Goal: Task Accomplishment & Management: Use online tool/utility

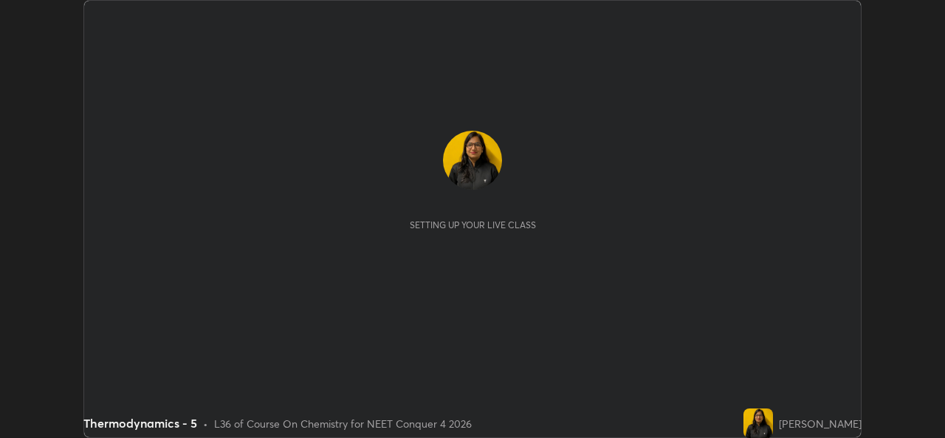
scroll to position [438, 945]
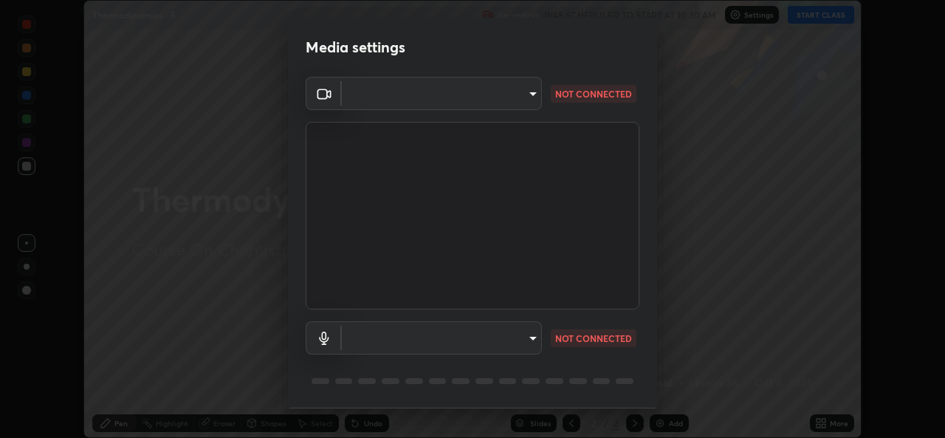
type input "543f6dd7cf1c6d0aa6bd558e202a88d07b5a4d761673354d02a604c193450d79"
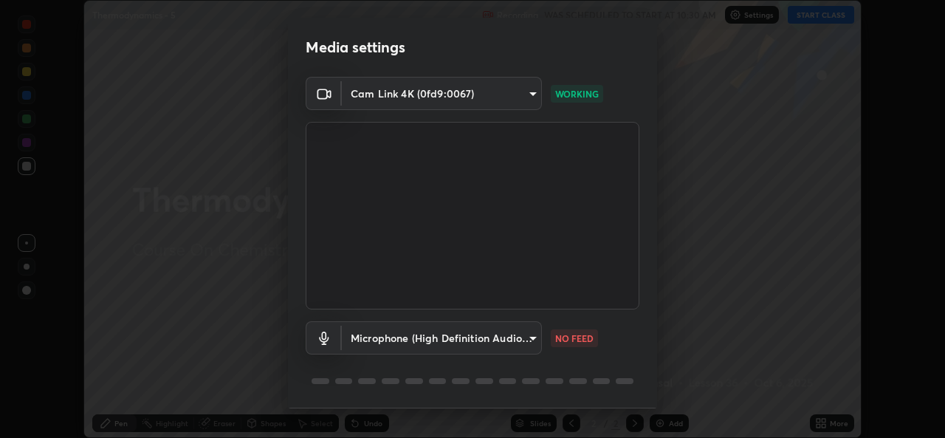
scroll to position [47, 0]
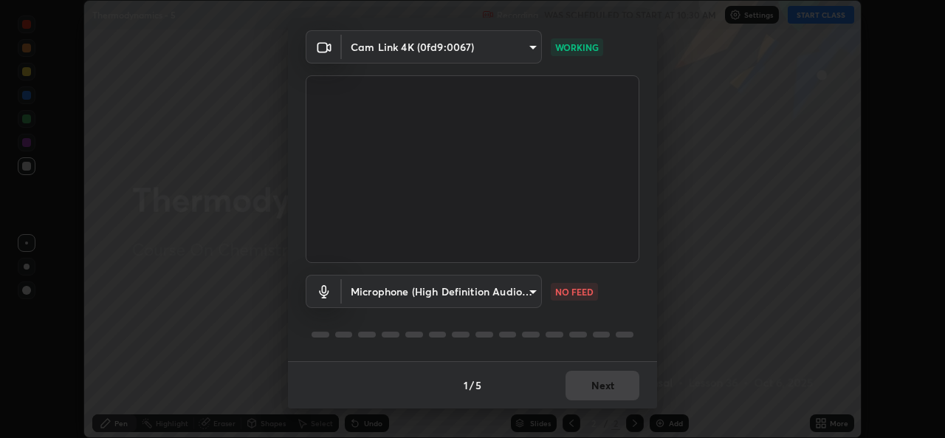
click at [530, 289] on body "Erase all Thermodynamics - 5 Recording WAS SCHEDULED TO START AT 10:30 AM Setti…" at bounding box center [472, 219] width 945 height 438
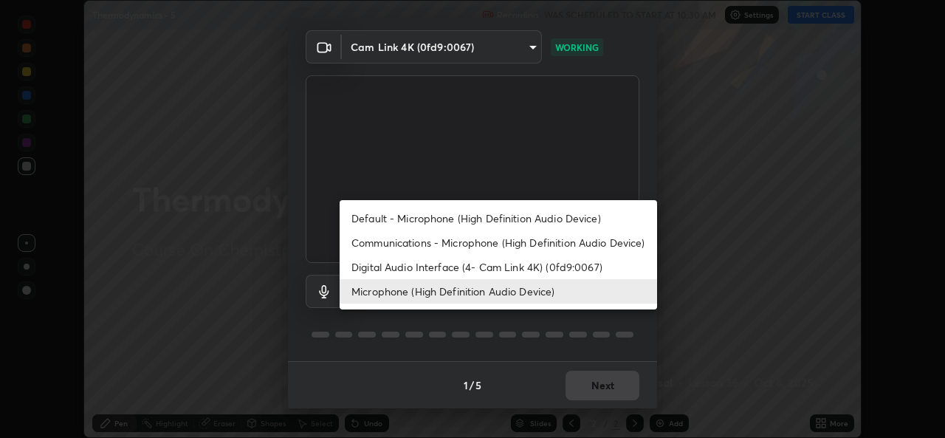
click at [500, 218] on li "Default - Microphone (High Definition Audio Device)" at bounding box center [499, 218] width 318 height 24
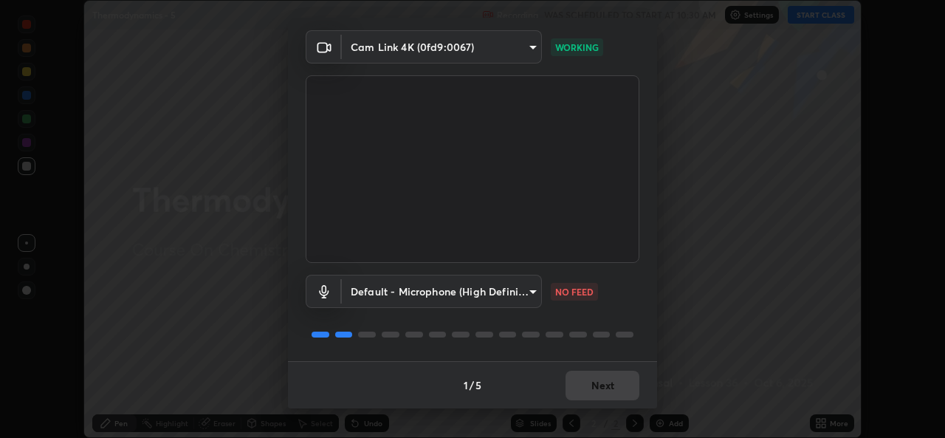
click at [534, 281] on body "Erase all Thermodynamics - 5 Recording WAS SCHEDULED TO START AT 10:30 AM Setti…" at bounding box center [472, 219] width 945 height 438
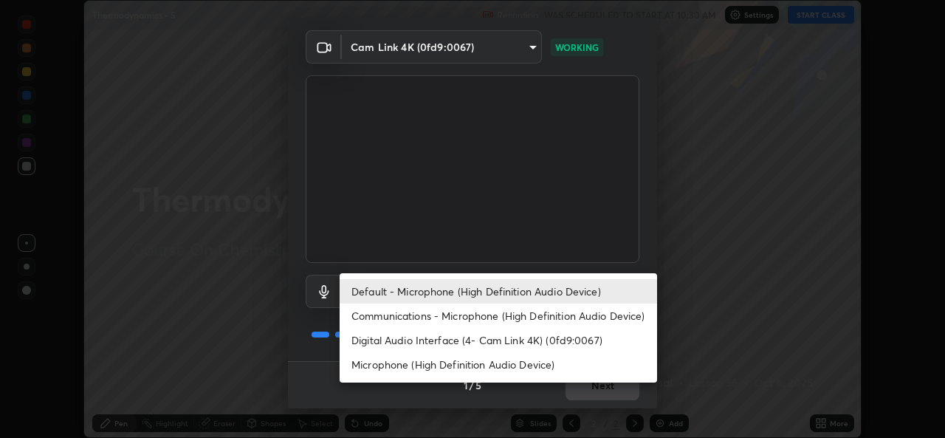
click at [497, 341] on li "Digital Audio Interface (4- Cam Link 4K) (0fd9:0067)" at bounding box center [499, 340] width 318 height 24
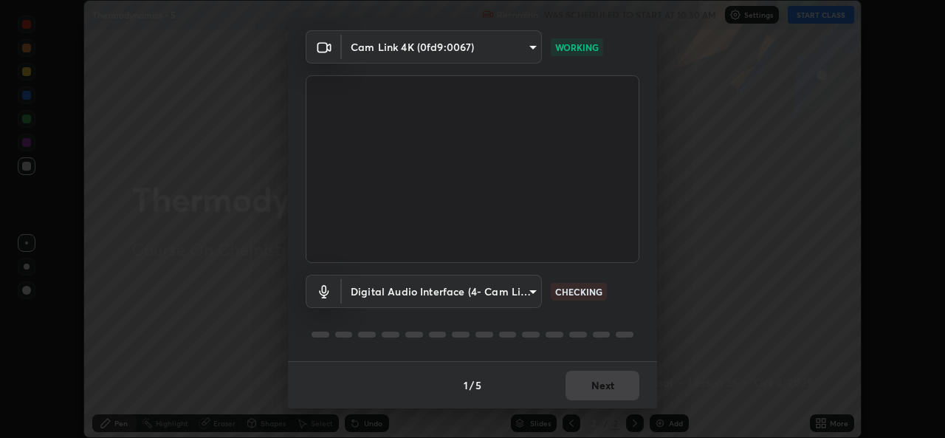
click at [533, 283] on body "Erase all Thermodynamics - 5 Recording WAS SCHEDULED TO START AT 10:30 AM Setti…" at bounding box center [472, 219] width 945 height 438
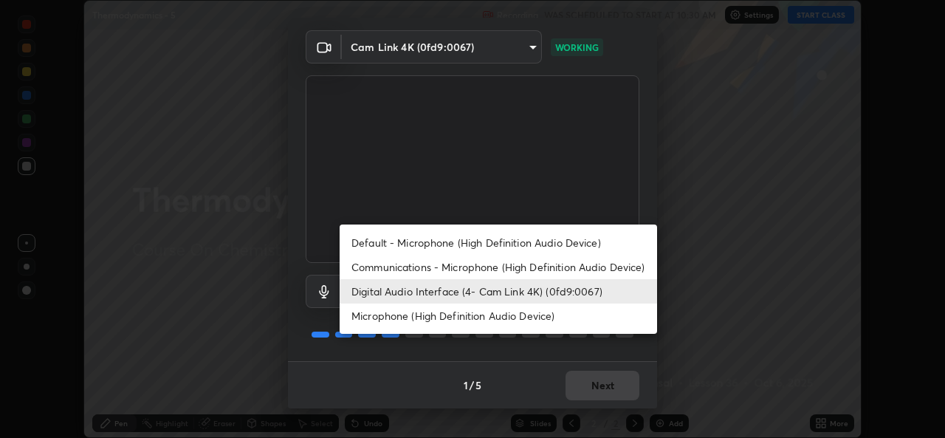
click at [504, 312] on li "Microphone (High Definition Audio Device)" at bounding box center [499, 316] width 318 height 24
type input "99848f2a9d109760ec62b66e2f255c73a791916cfc686045695a6d5e2156f403"
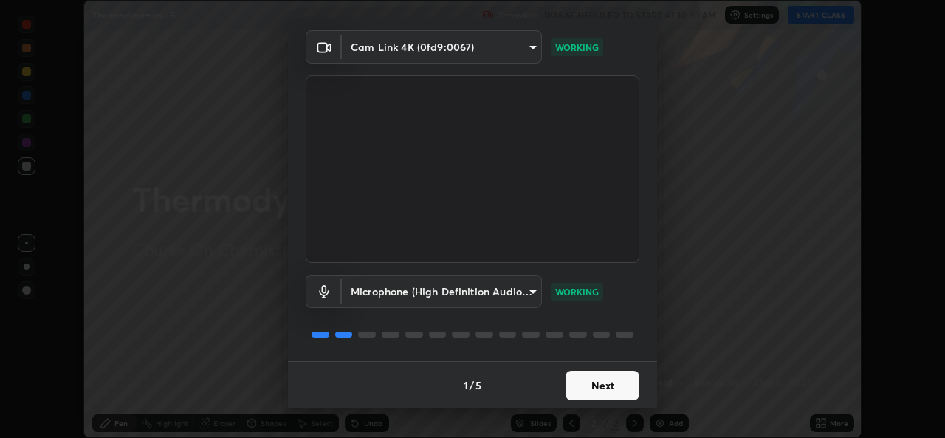
click at [586, 386] on button "Next" at bounding box center [603, 386] width 74 height 30
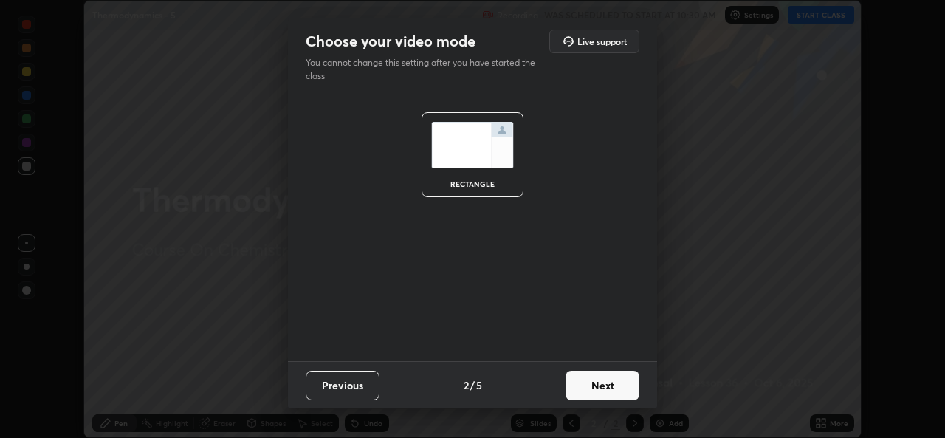
scroll to position [0, 0]
click at [596, 380] on button "Next" at bounding box center [603, 386] width 74 height 30
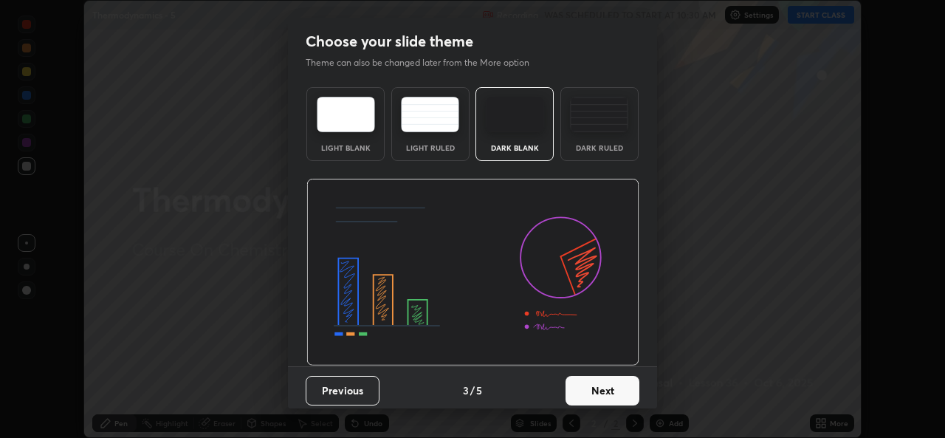
click at [612, 385] on button "Next" at bounding box center [603, 391] width 74 height 30
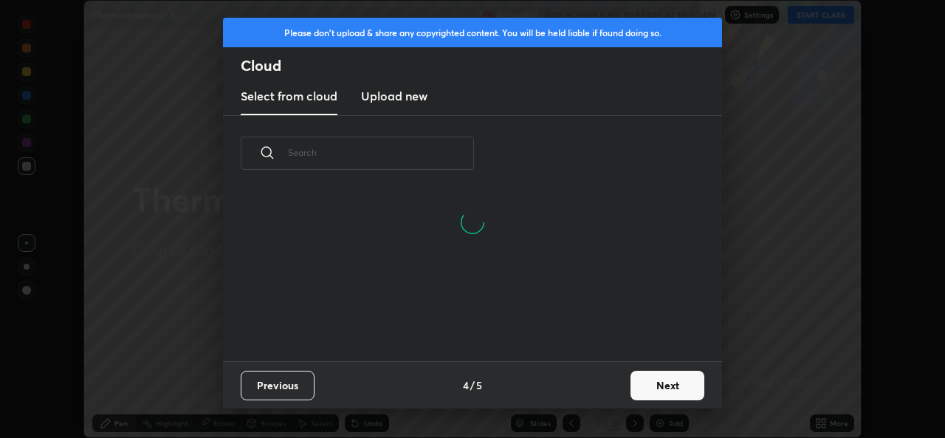
click at [656, 397] on button "Next" at bounding box center [668, 386] width 74 height 30
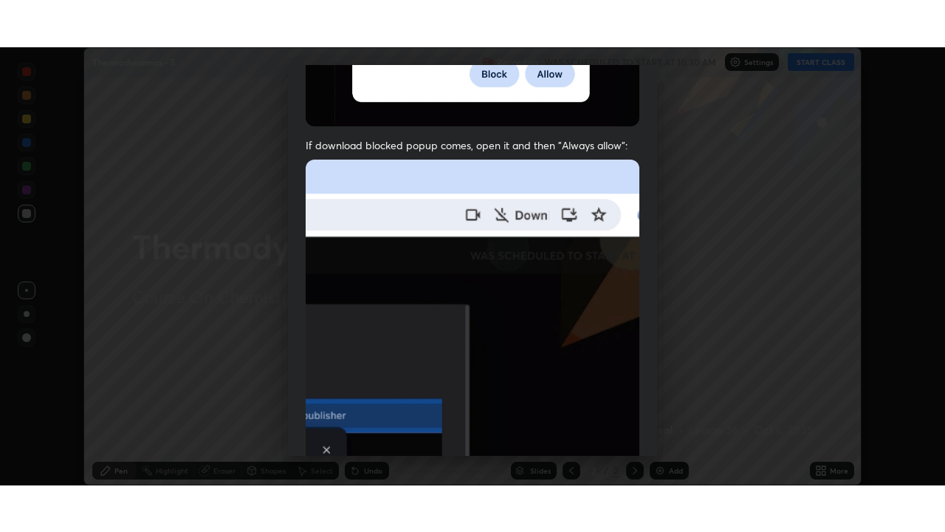
scroll to position [348, 0]
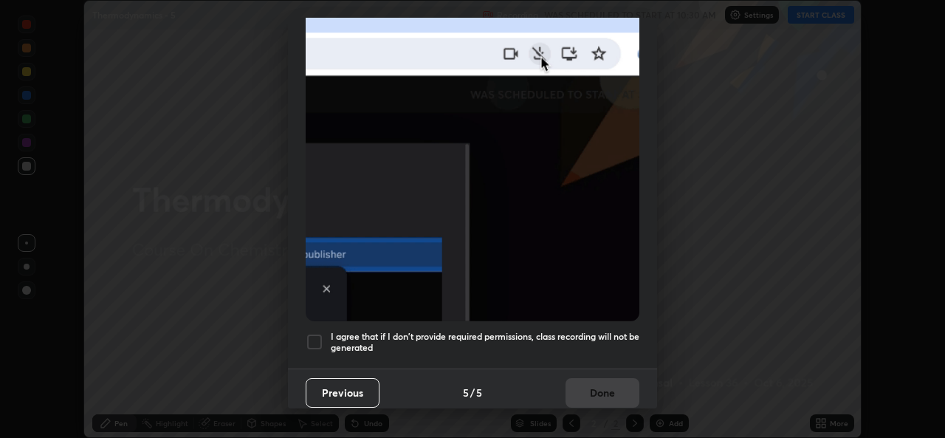
click at [322, 340] on div at bounding box center [315, 342] width 18 height 18
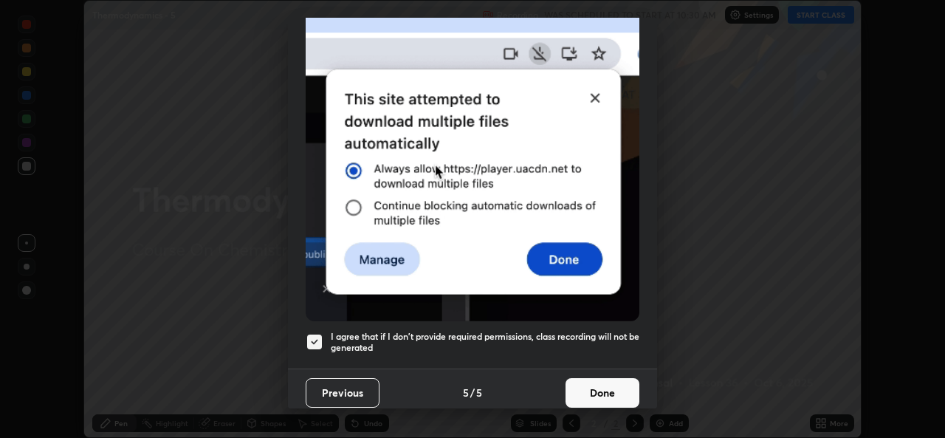
click at [583, 384] on button "Done" at bounding box center [603, 393] width 74 height 30
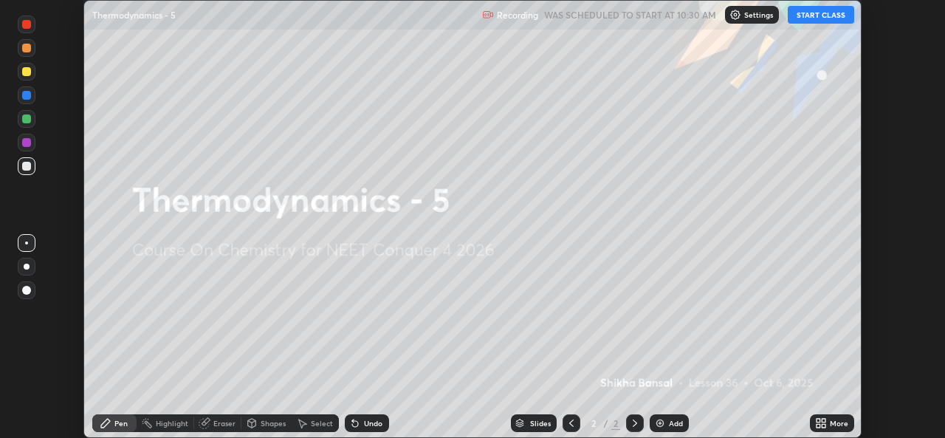
click at [819, 12] on button "START CLASS" at bounding box center [821, 15] width 66 height 18
click at [825, 422] on icon at bounding box center [824, 421] width 4 height 4
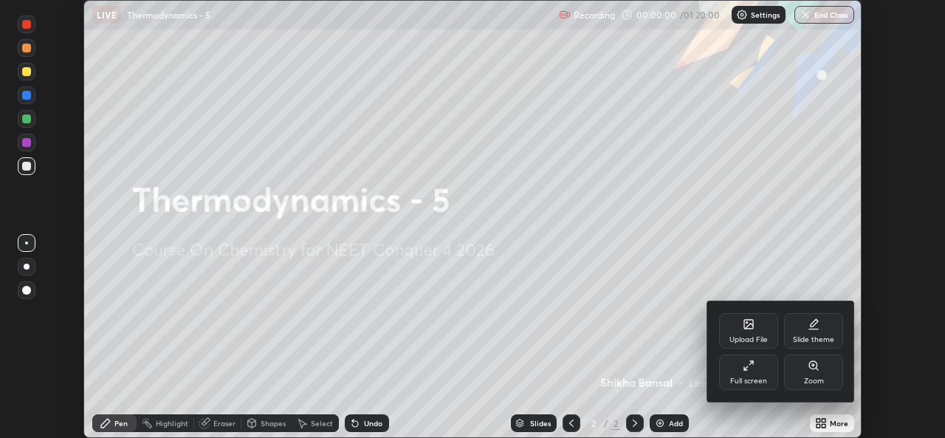
click at [747, 369] on icon at bounding box center [749, 366] width 12 height 12
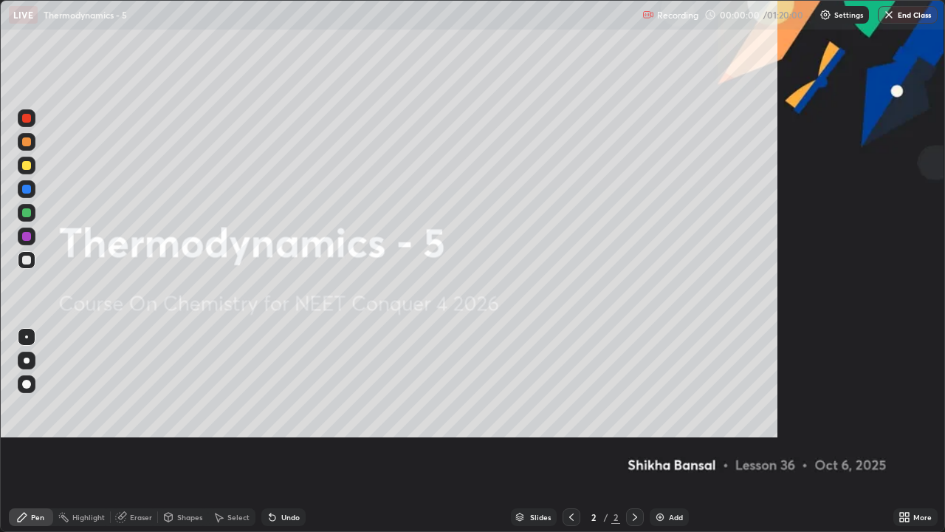
scroll to position [532, 945]
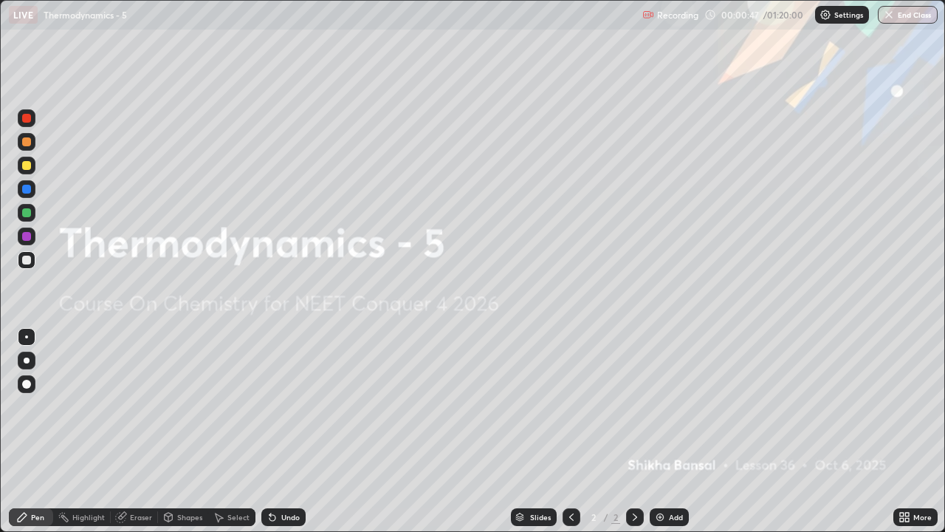
click at [666, 437] on div "Add" at bounding box center [669, 517] width 39 height 18
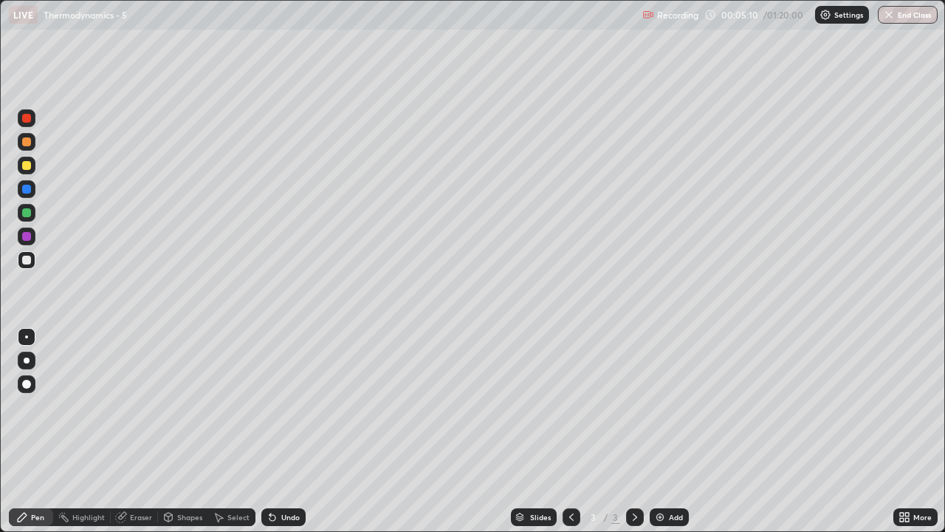
click at [669, 437] on div "Add" at bounding box center [676, 516] width 14 height 7
click at [27, 162] on div at bounding box center [26, 165] width 9 height 9
click at [674, 437] on div "Add" at bounding box center [669, 517] width 39 height 18
click at [32, 261] on div at bounding box center [27, 260] width 18 height 18
click at [27, 168] on div at bounding box center [26, 165] width 9 height 9
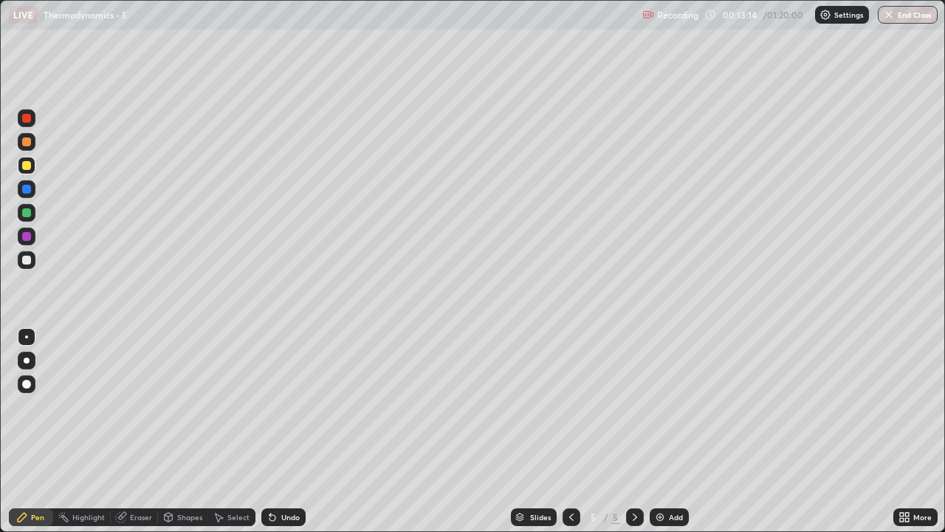
click at [26, 258] on div at bounding box center [26, 260] width 9 height 9
click at [677, 437] on div "Add" at bounding box center [676, 516] width 14 height 7
click at [28, 167] on div at bounding box center [26, 165] width 9 height 9
click at [27, 213] on div at bounding box center [26, 212] width 9 height 9
click at [661, 437] on img at bounding box center [660, 517] width 12 height 12
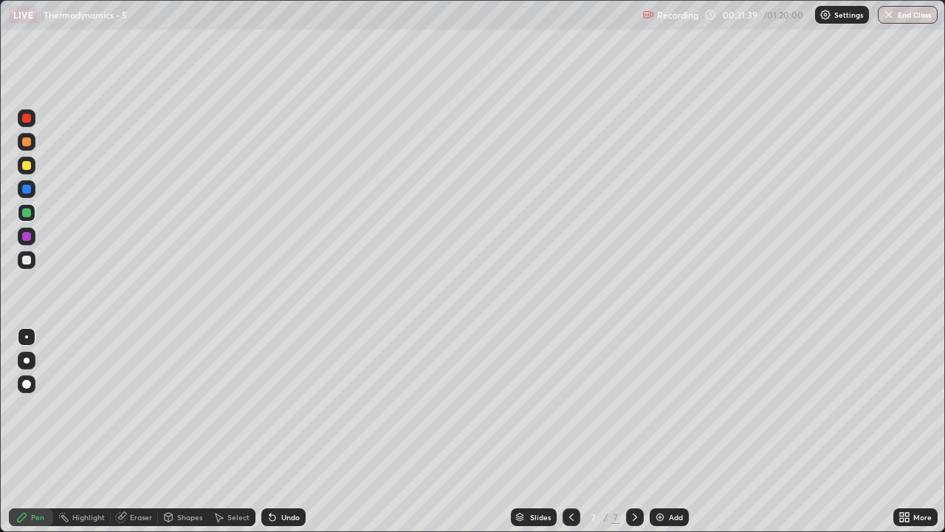
click at [28, 260] on div at bounding box center [26, 260] width 9 height 9
click at [284, 437] on div "Undo" at bounding box center [283, 517] width 44 height 18
click at [281, 437] on div "Undo" at bounding box center [290, 516] width 18 height 7
click at [576, 437] on div at bounding box center [572, 517] width 18 height 18
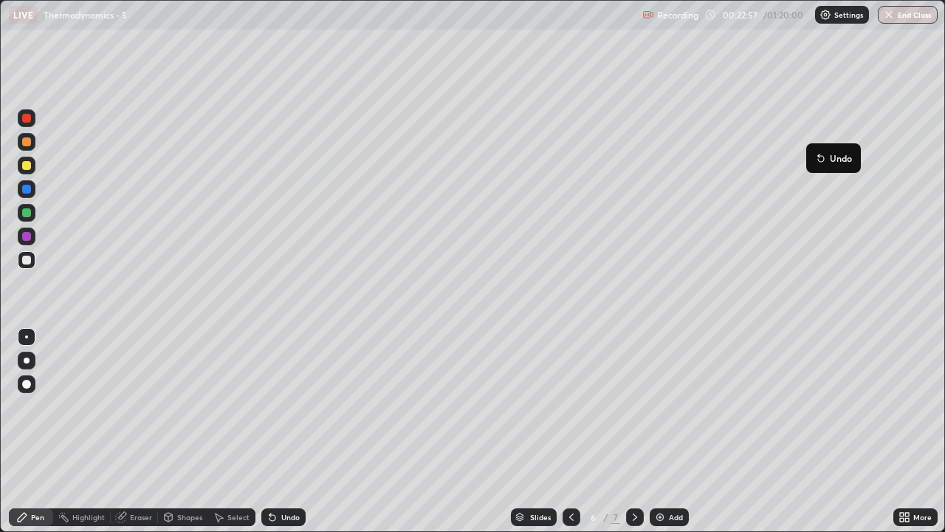
click at [631, 437] on icon at bounding box center [635, 517] width 12 height 12
click at [571, 437] on icon at bounding box center [572, 517] width 12 height 12
click at [635, 437] on icon at bounding box center [635, 517] width 12 height 12
click at [27, 164] on div at bounding box center [26, 165] width 9 height 9
click at [33, 219] on div at bounding box center [27, 213] width 18 height 18
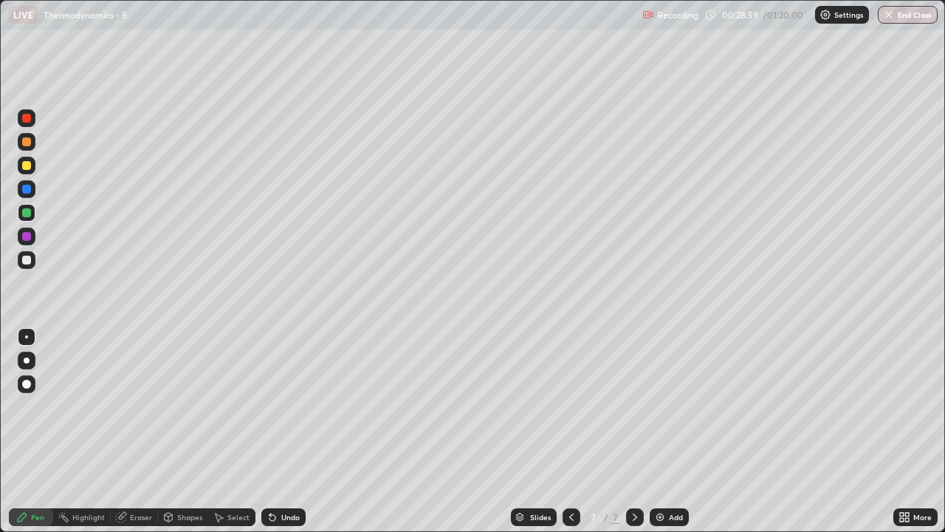
click at [670, 437] on div "Add" at bounding box center [669, 517] width 39 height 18
click at [30, 169] on div at bounding box center [27, 166] width 18 height 18
click at [34, 267] on div at bounding box center [27, 260] width 18 height 24
click at [27, 213] on div at bounding box center [26, 212] width 9 height 9
click at [30, 256] on div at bounding box center [26, 260] width 9 height 9
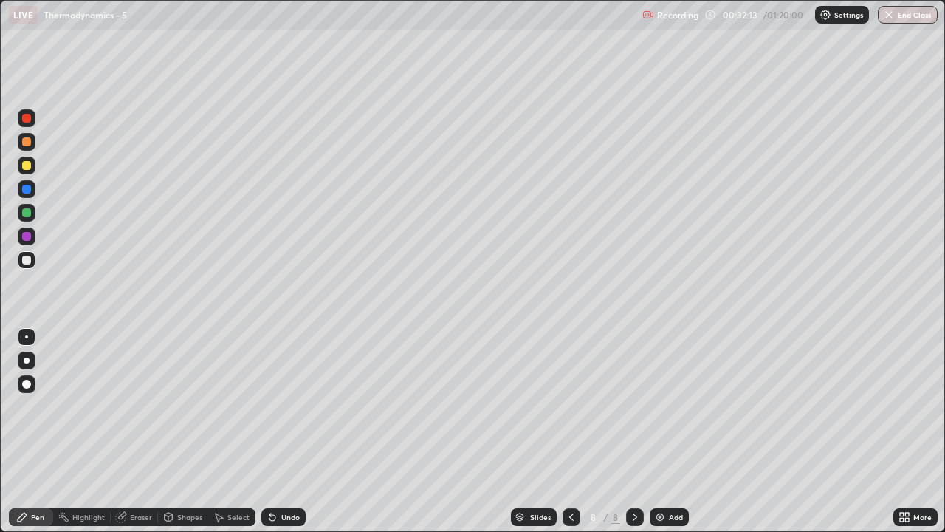
click at [30, 216] on div at bounding box center [26, 212] width 9 height 9
click at [662, 437] on img at bounding box center [660, 517] width 12 height 12
click at [27, 166] on div at bounding box center [26, 165] width 9 height 9
click at [29, 268] on div at bounding box center [27, 260] width 18 height 18
click at [570, 437] on icon at bounding box center [572, 517] width 12 height 12
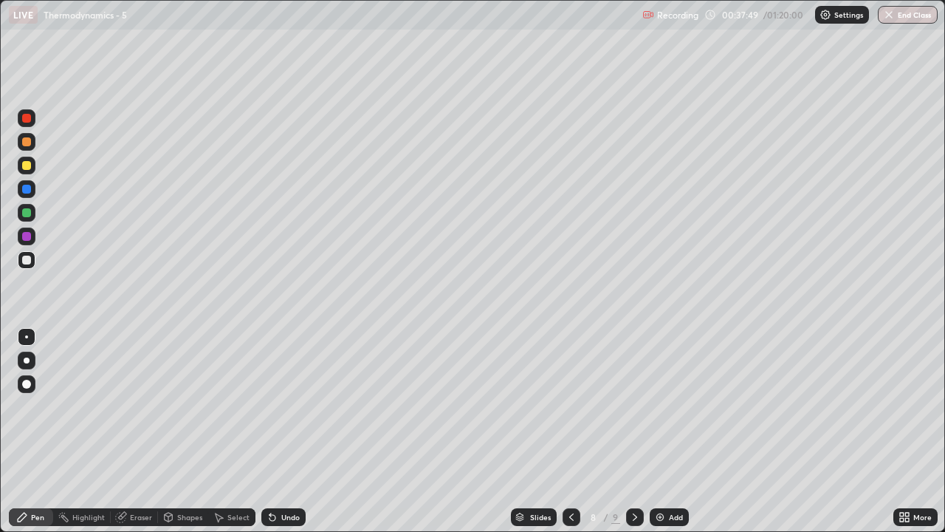
click at [21, 169] on div at bounding box center [27, 166] width 18 height 18
click at [631, 437] on icon at bounding box center [635, 517] width 12 height 12
click at [656, 437] on img at bounding box center [660, 517] width 12 height 12
click at [26, 167] on div at bounding box center [26, 165] width 9 height 9
click at [30, 260] on div at bounding box center [26, 260] width 9 height 9
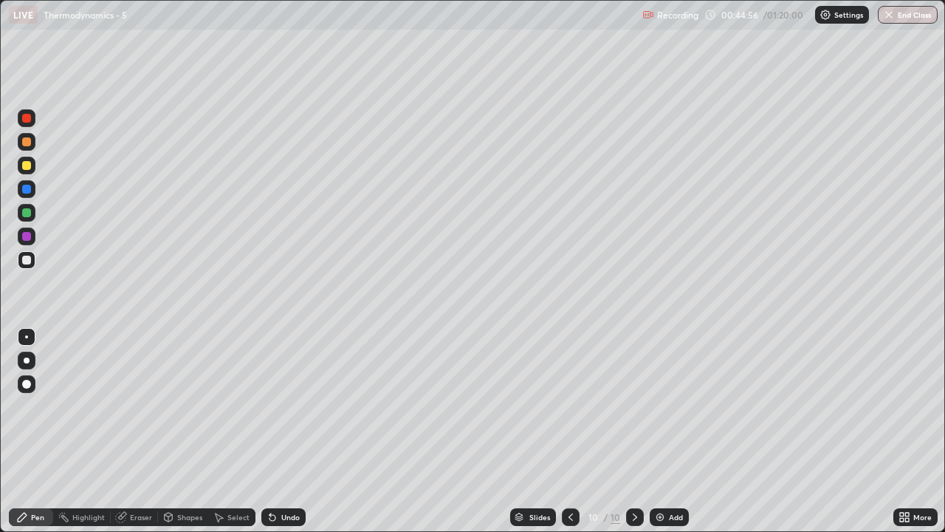
click at [27, 168] on div at bounding box center [26, 165] width 9 height 9
click at [28, 267] on div at bounding box center [27, 260] width 18 height 18
click at [28, 165] on div at bounding box center [26, 165] width 9 height 9
click at [665, 437] on img at bounding box center [660, 517] width 12 height 12
click at [27, 260] on div at bounding box center [26, 260] width 9 height 9
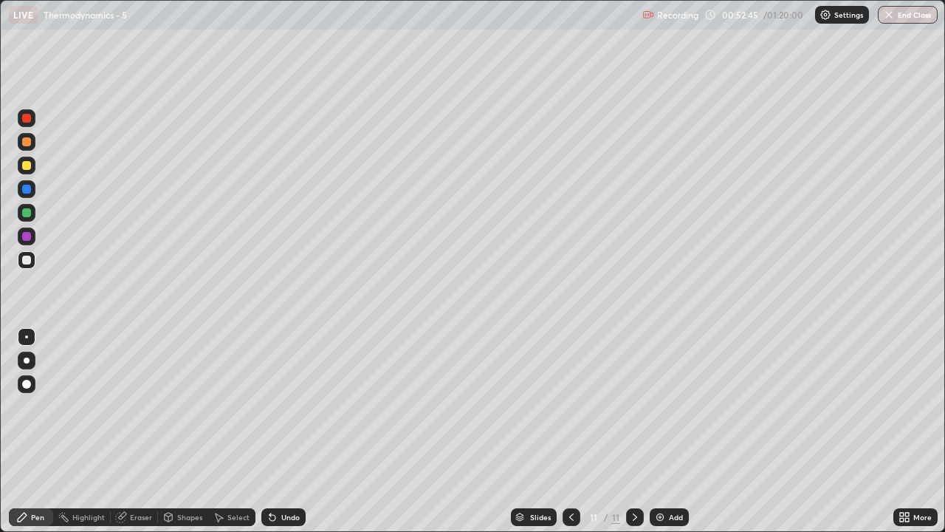
click at [572, 437] on icon at bounding box center [572, 517] width 12 height 12
click at [631, 437] on icon at bounding box center [635, 517] width 12 height 12
click at [133, 437] on div "Eraser" at bounding box center [134, 517] width 47 height 18
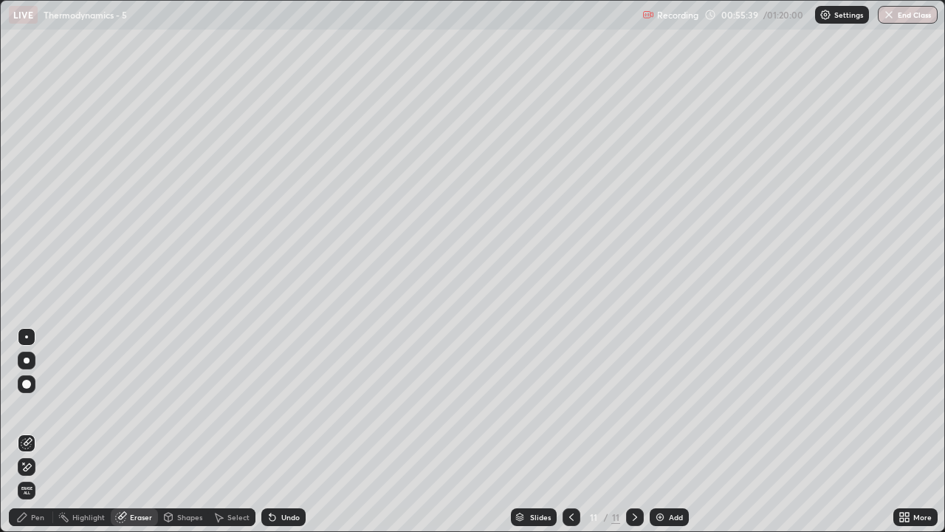
click at [35, 437] on div "Pen" at bounding box center [31, 517] width 44 height 18
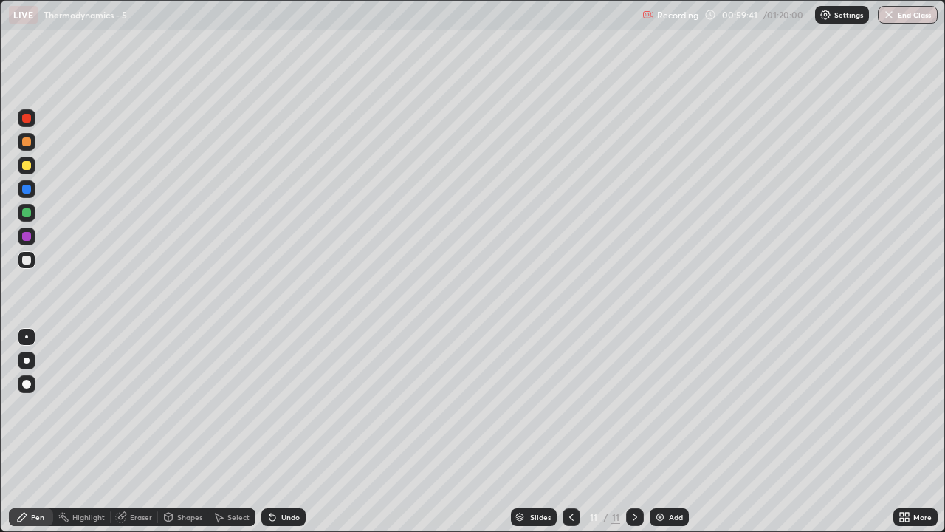
click at [660, 437] on img at bounding box center [660, 517] width 12 height 12
click at [27, 166] on div at bounding box center [26, 165] width 9 height 9
click at [27, 143] on div at bounding box center [26, 141] width 9 height 9
click at [29, 165] on div at bounding box center [26, 165] width 9 height 9
click at [662, 437] on img at bounding box center [660, 517] width 12 height 12
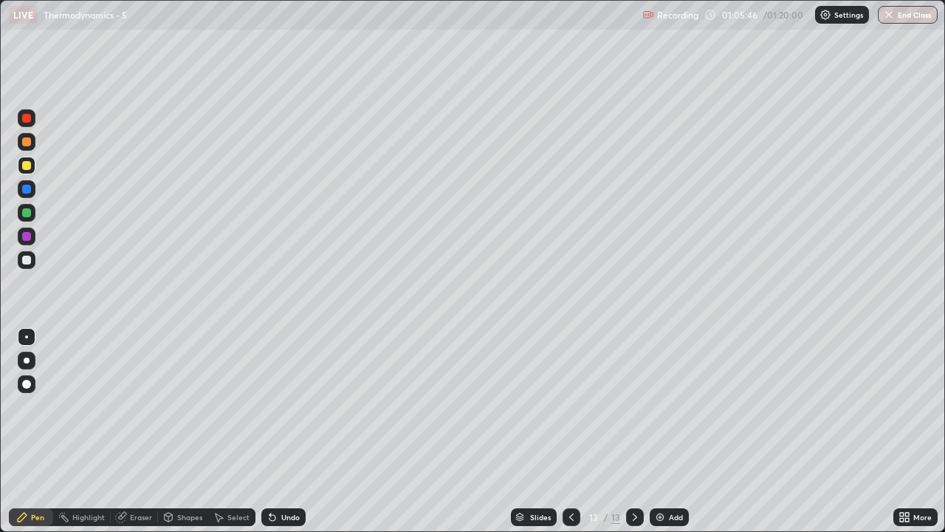
click at [27, 262] on div at bounding box center [26, 260] width 9 height 9
click at [30, 258] on div at bounding box center [26, 260] width 9 height 9
click at [919, 14] on button "End Class" at bounding box center [908, 15] width 60 height 18
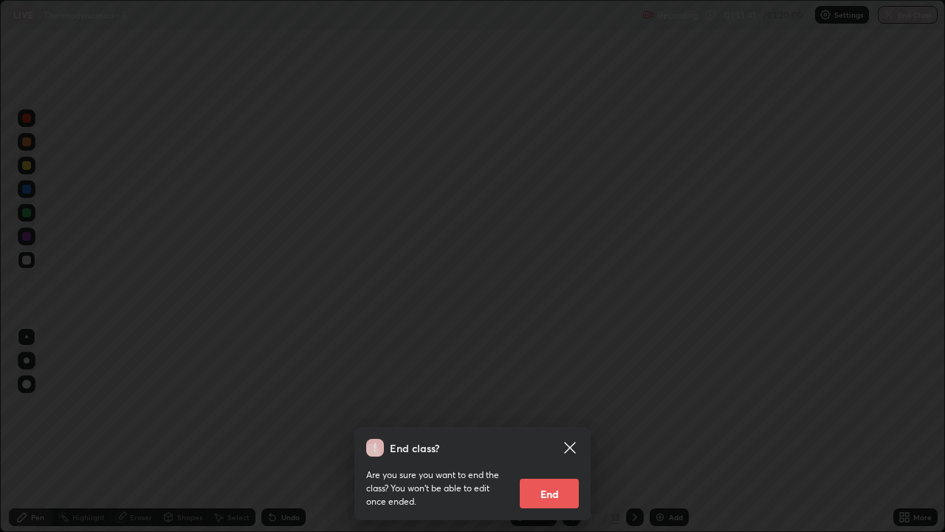
click at [546, 437] on button "End" at bounding box center [549, 494] width 59 height 30
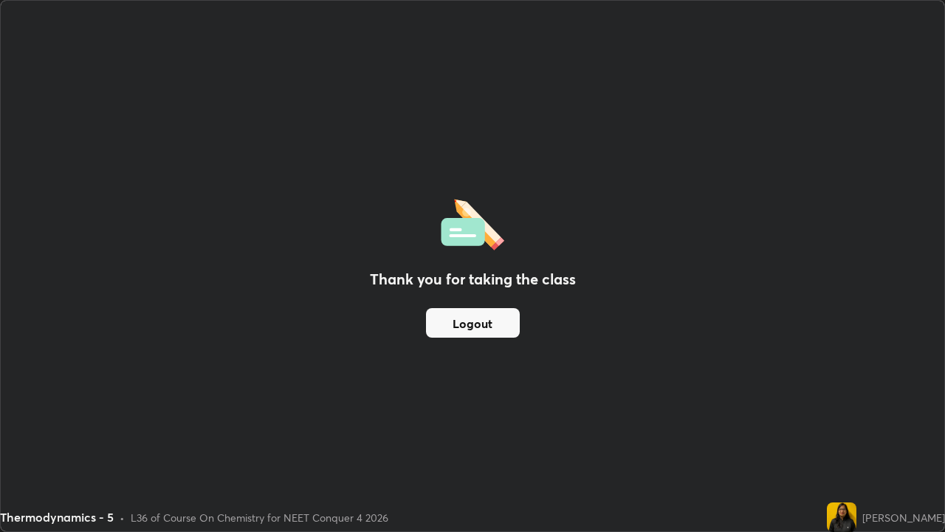
click at [467, 314] on button "Logout" at bounding box center [473, 323] width 94 height 30
click at [466, 316] on button "Logout" at bounding box center [473, 323] width 94 height 30
click at [467, 309] on button "Logout" at bounding box center [473, 323] width 94 height 30
